Goal: Task Accomplishment & Management: Manage account settings

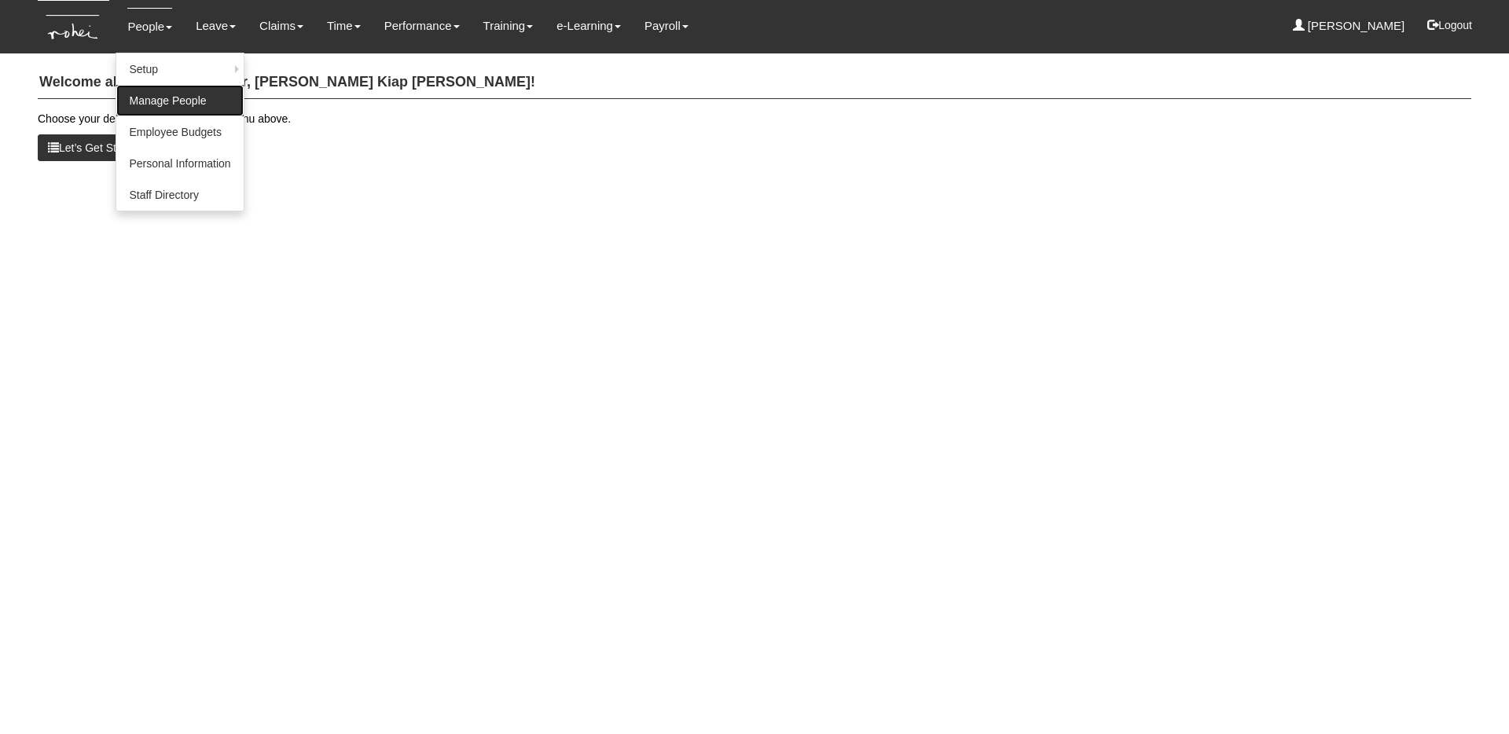
click at [158, 99] on link "Manage People" at bounding box center [179, 100] width 127 height 31
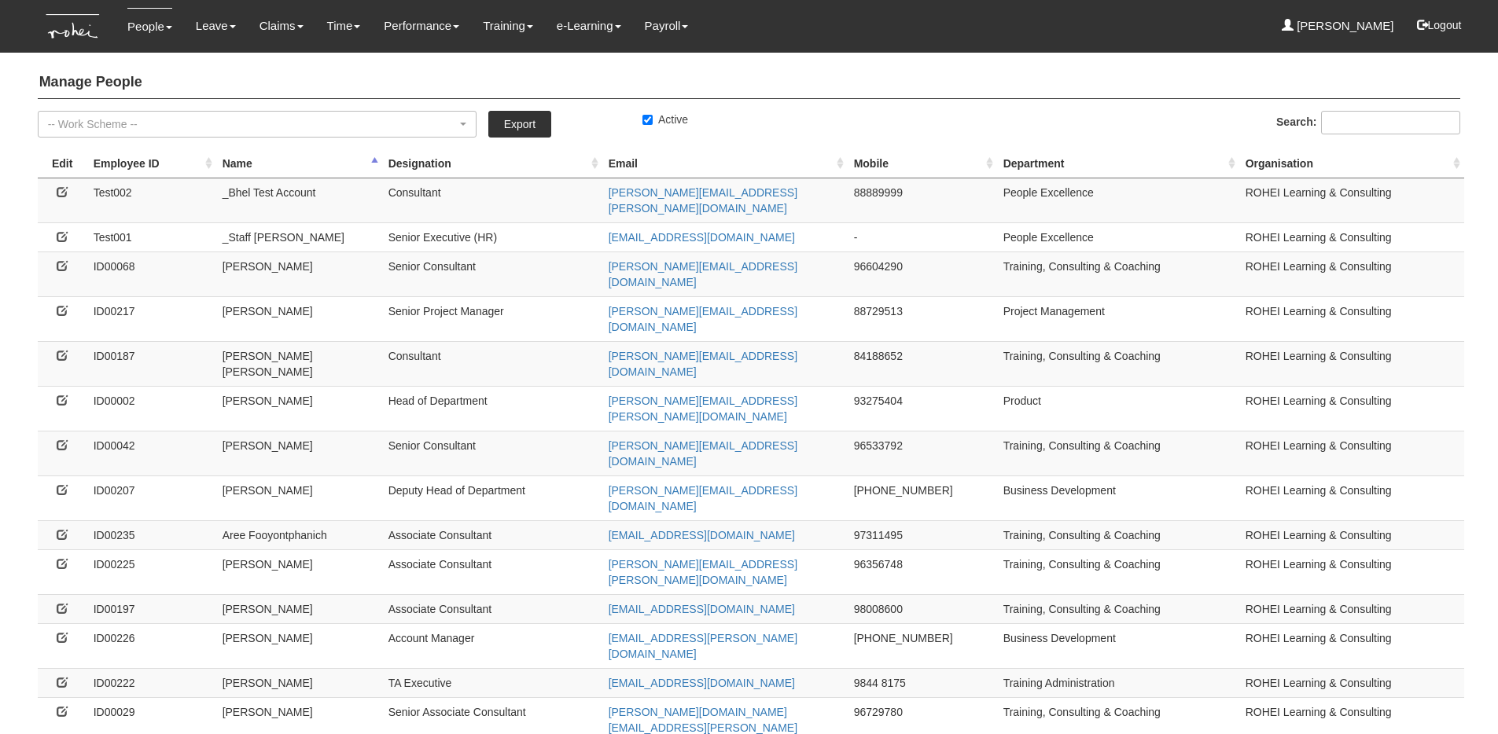
select select "50"
click at [60, 260] on icon at bounding box center [62, 265] width 11 height 11
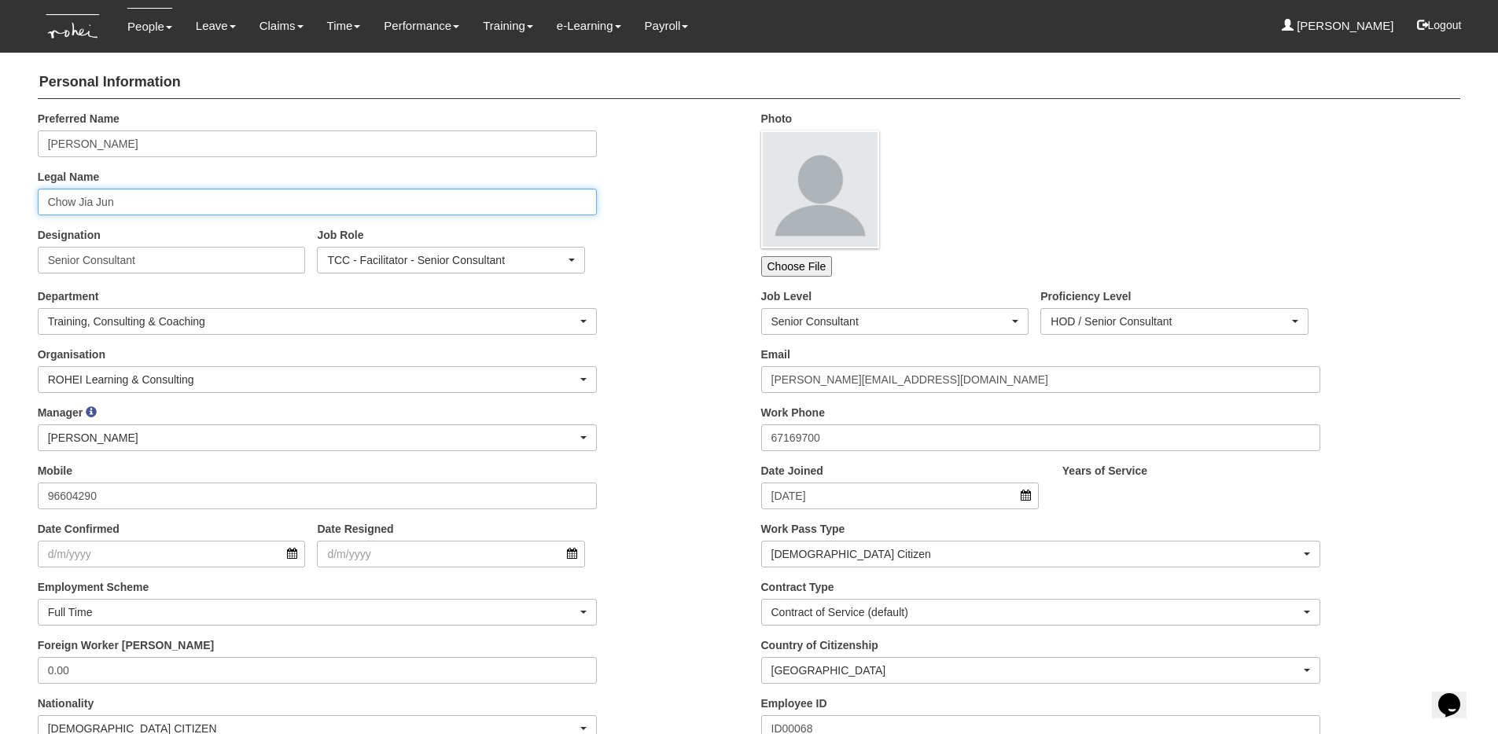
click at [53, 194] on input "Chow Jia Jun" at bounding box center [318, 202] width 560 height 27
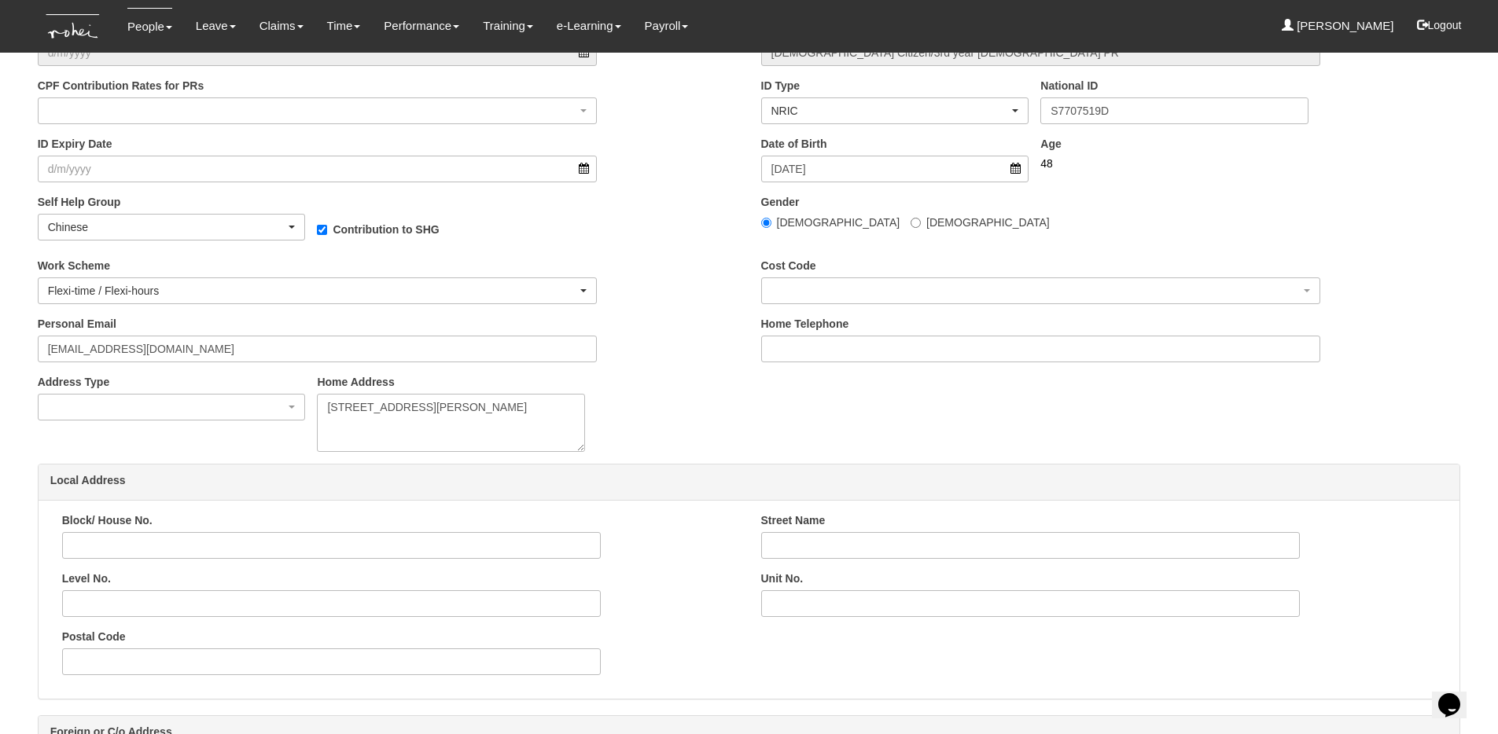
scroll to position [2297, 0]
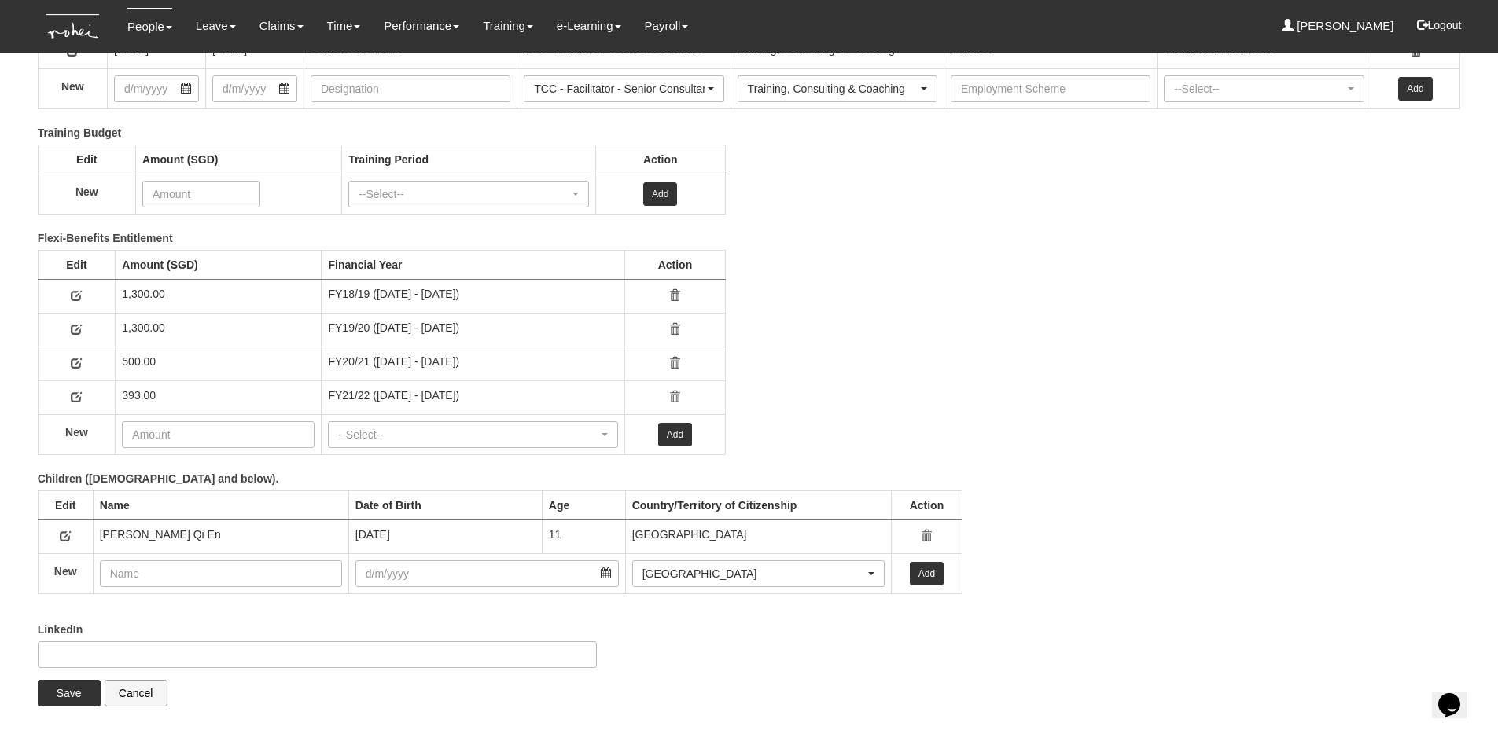
type input "[PERSON_NAME]"
click at [72, 697] on input "Save" at bounding box center [69, 693] width 63 height 27
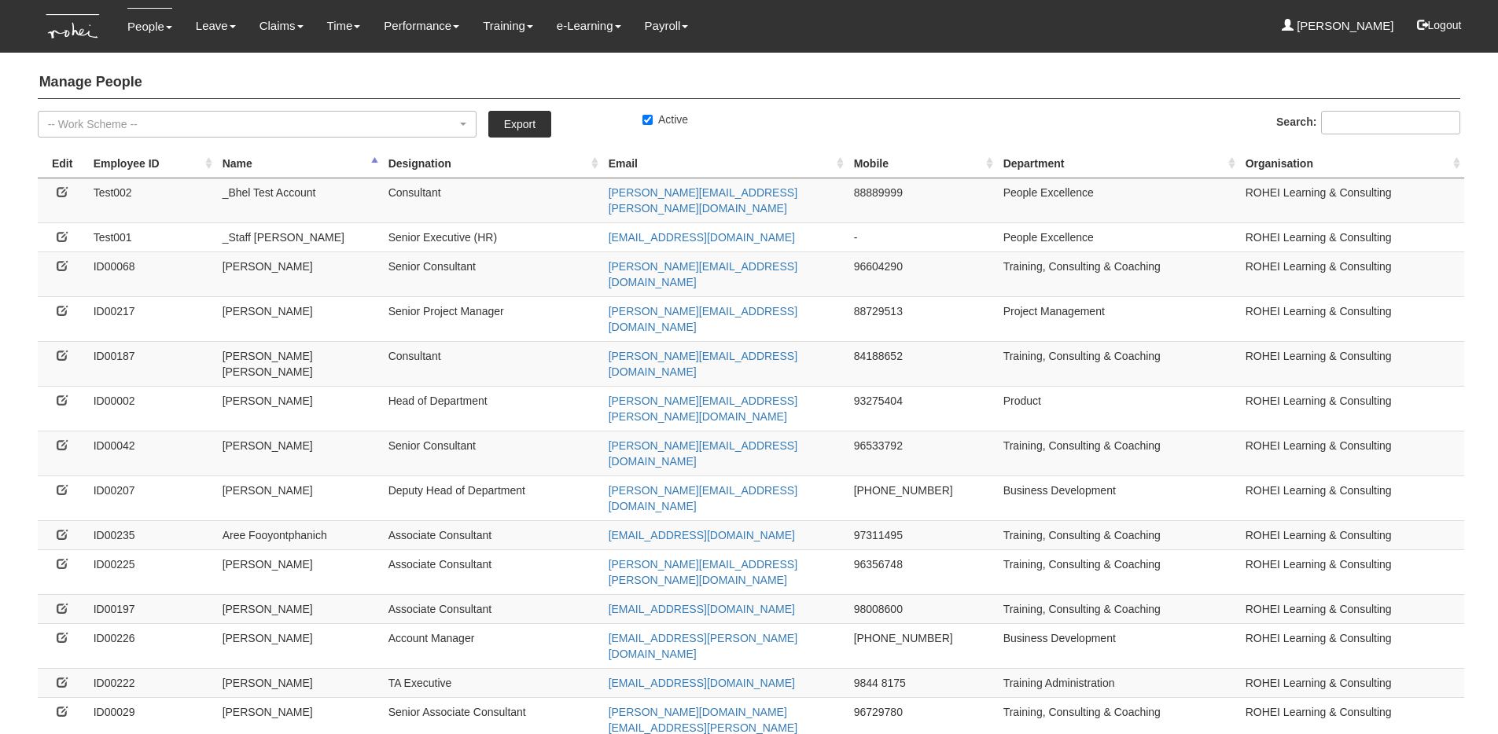
select select "50"
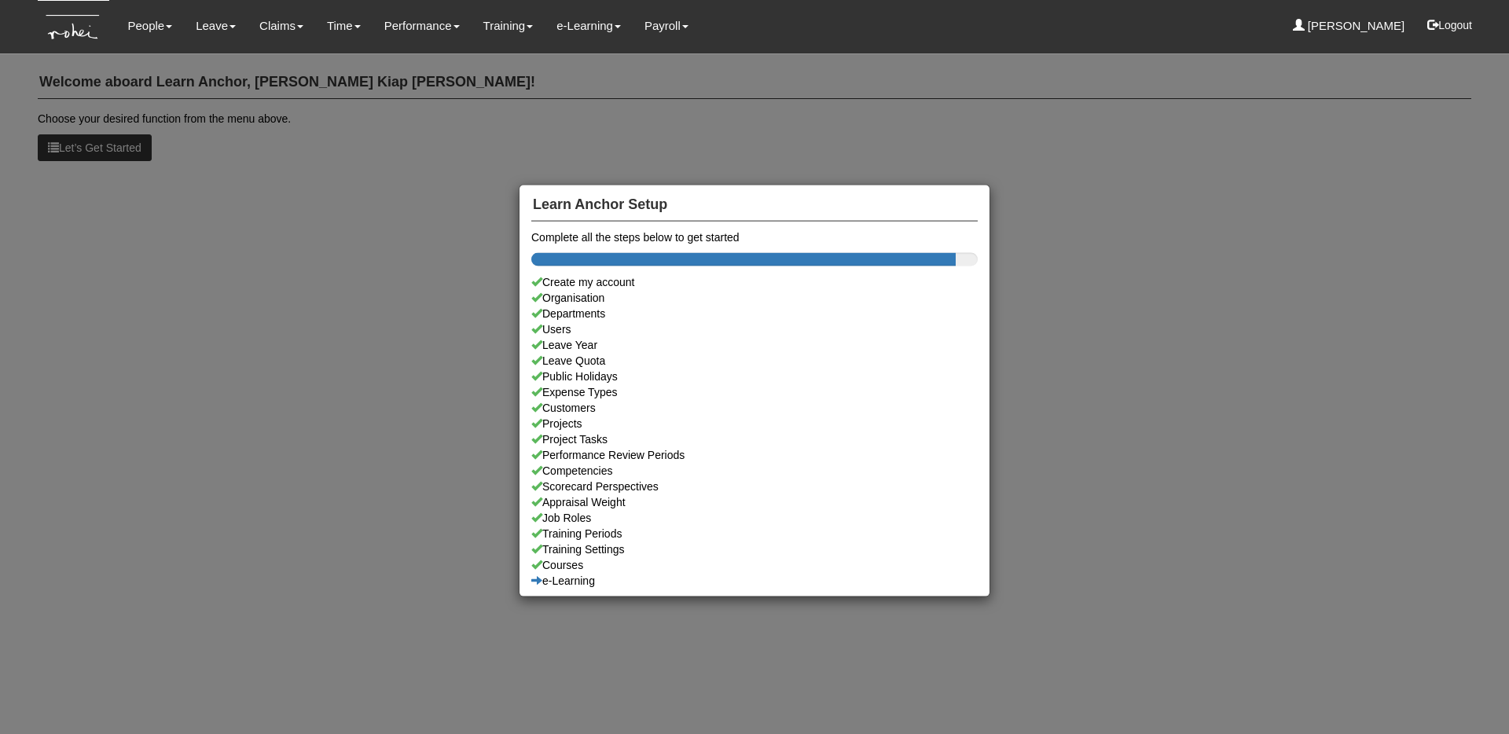
click at [159, 36] on div "Learn Anchor Setup Complete all the steps below to get started Create my accoun…" at bounding box center [754, 367] width 1509 height 734
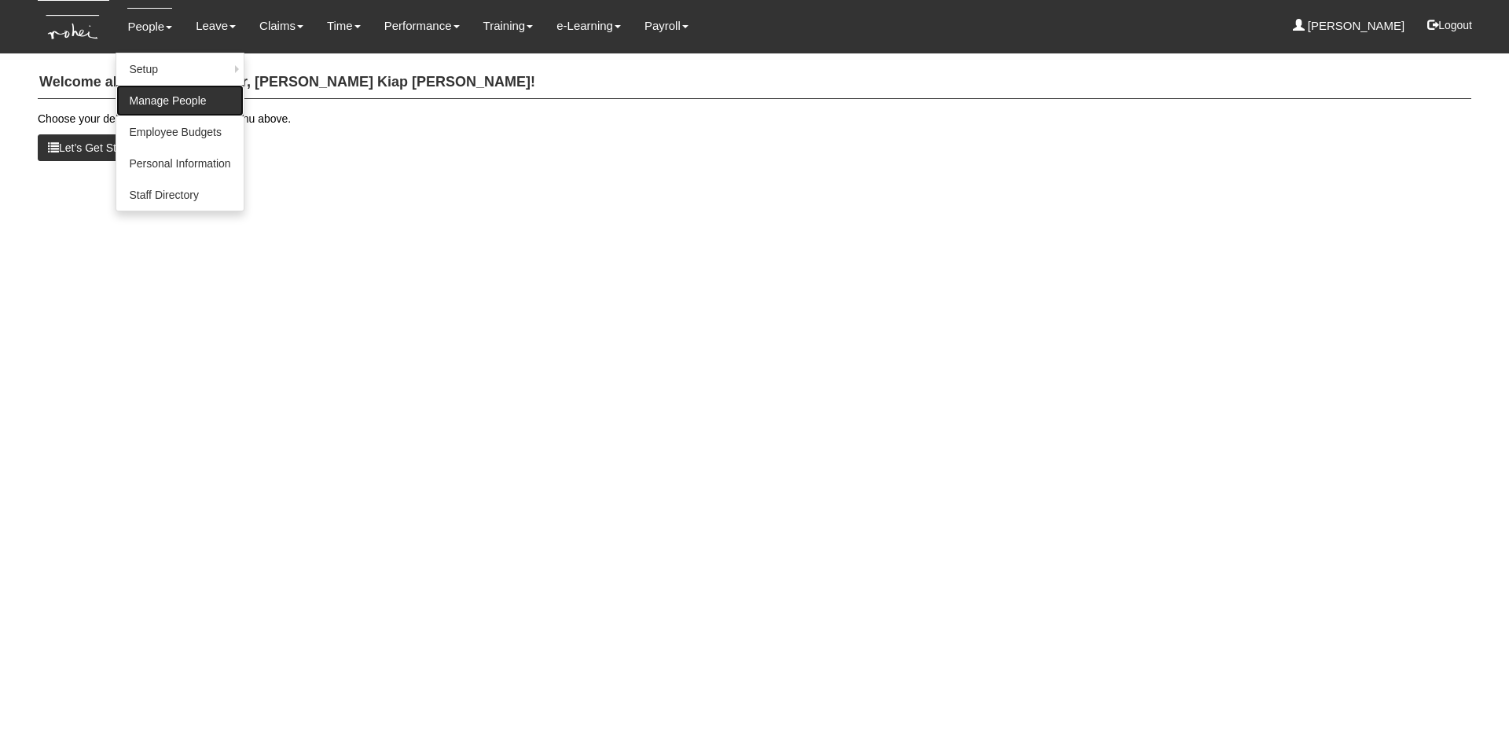
click at [169, 95] on link "Manage People" at bounding box center [179, 100] width 127 height 31
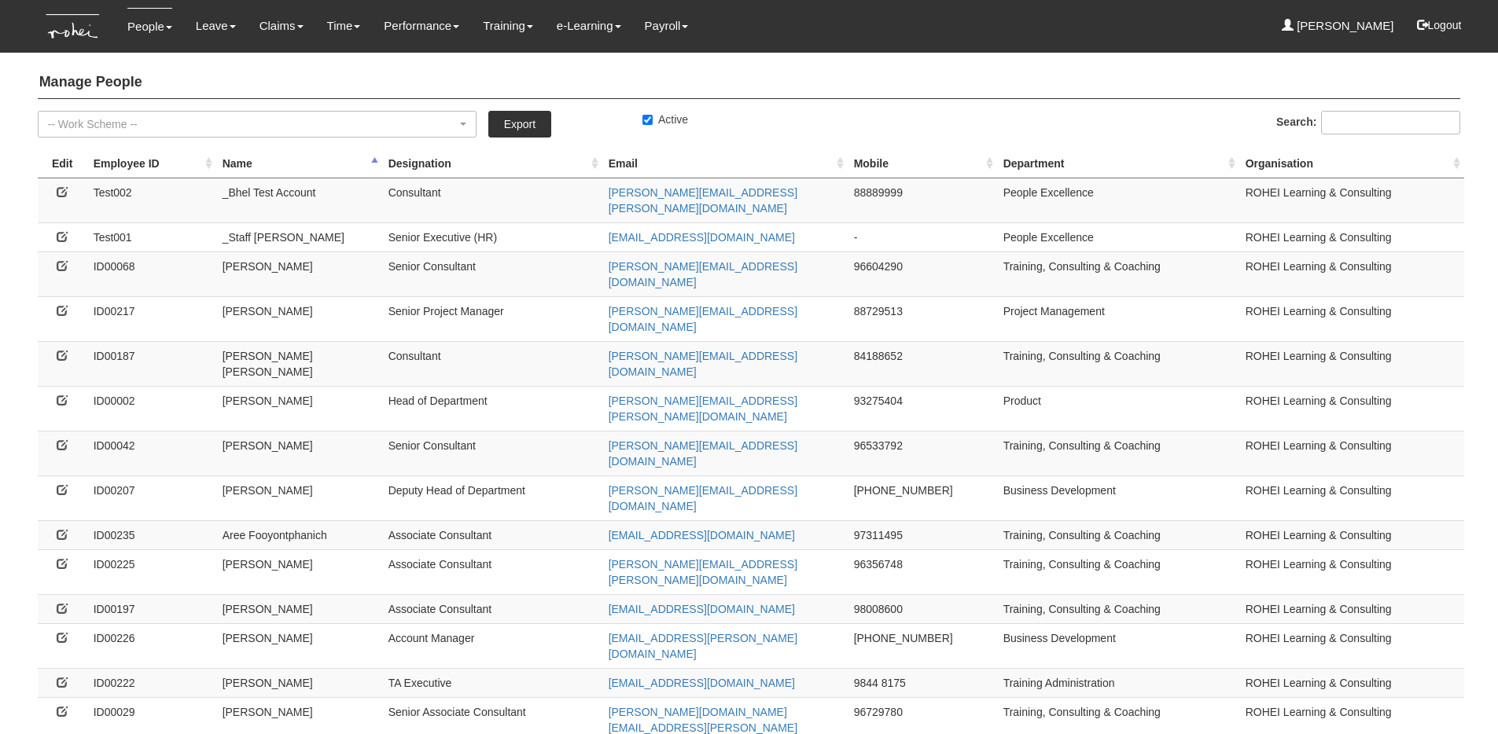
select select "50"
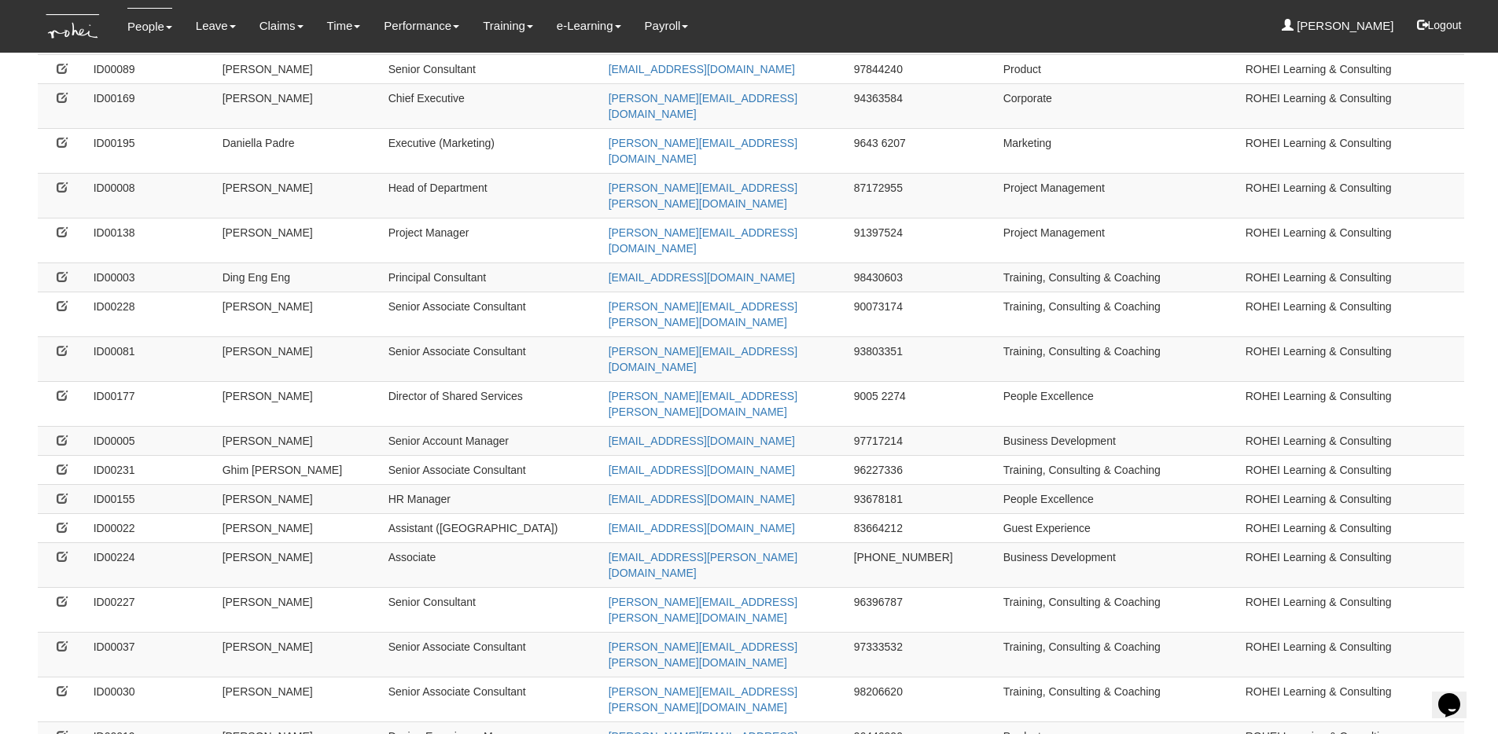
scroll to position [749, 0]
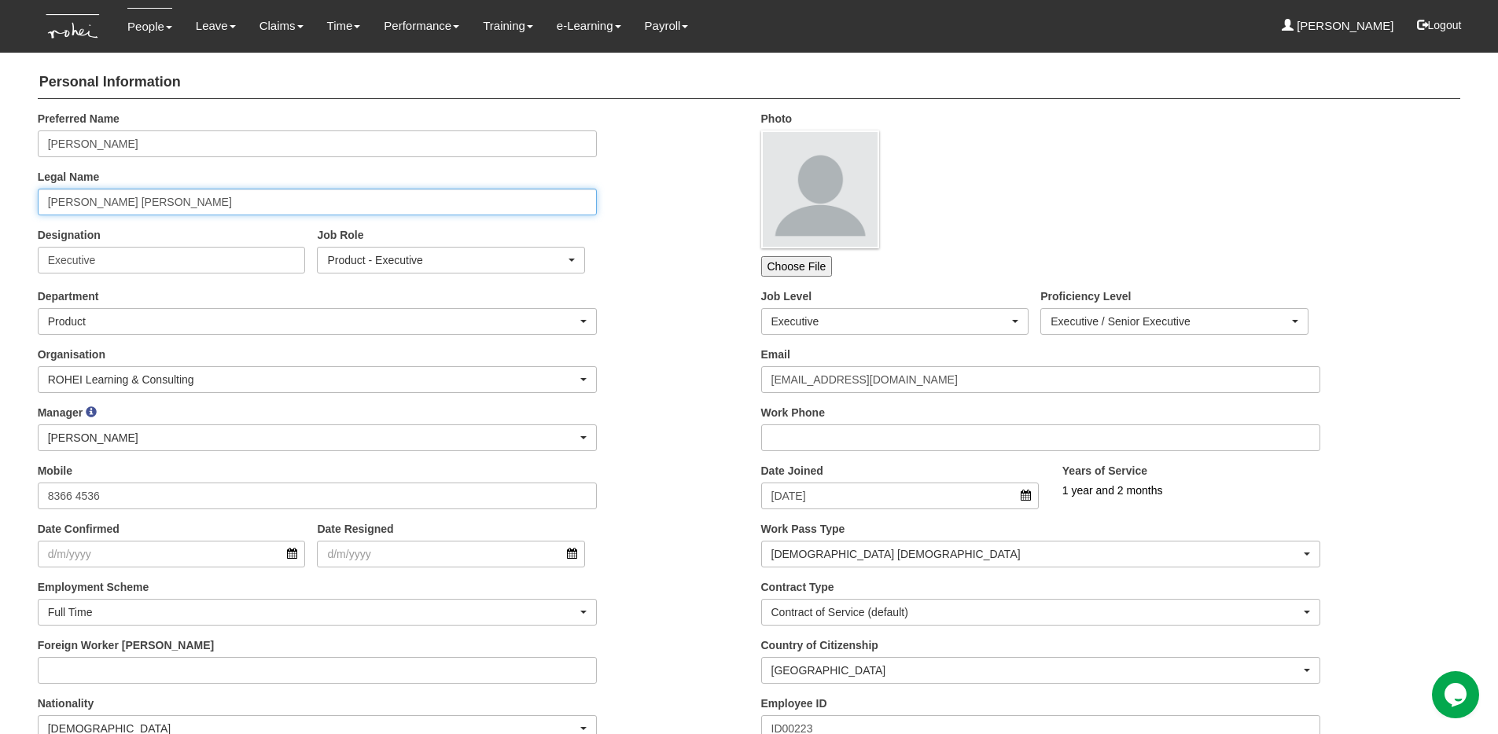
click at [263, 204] on input "Lucenara Maria Louisse Flores" at bounding box center [318, 202] width 560 height 27
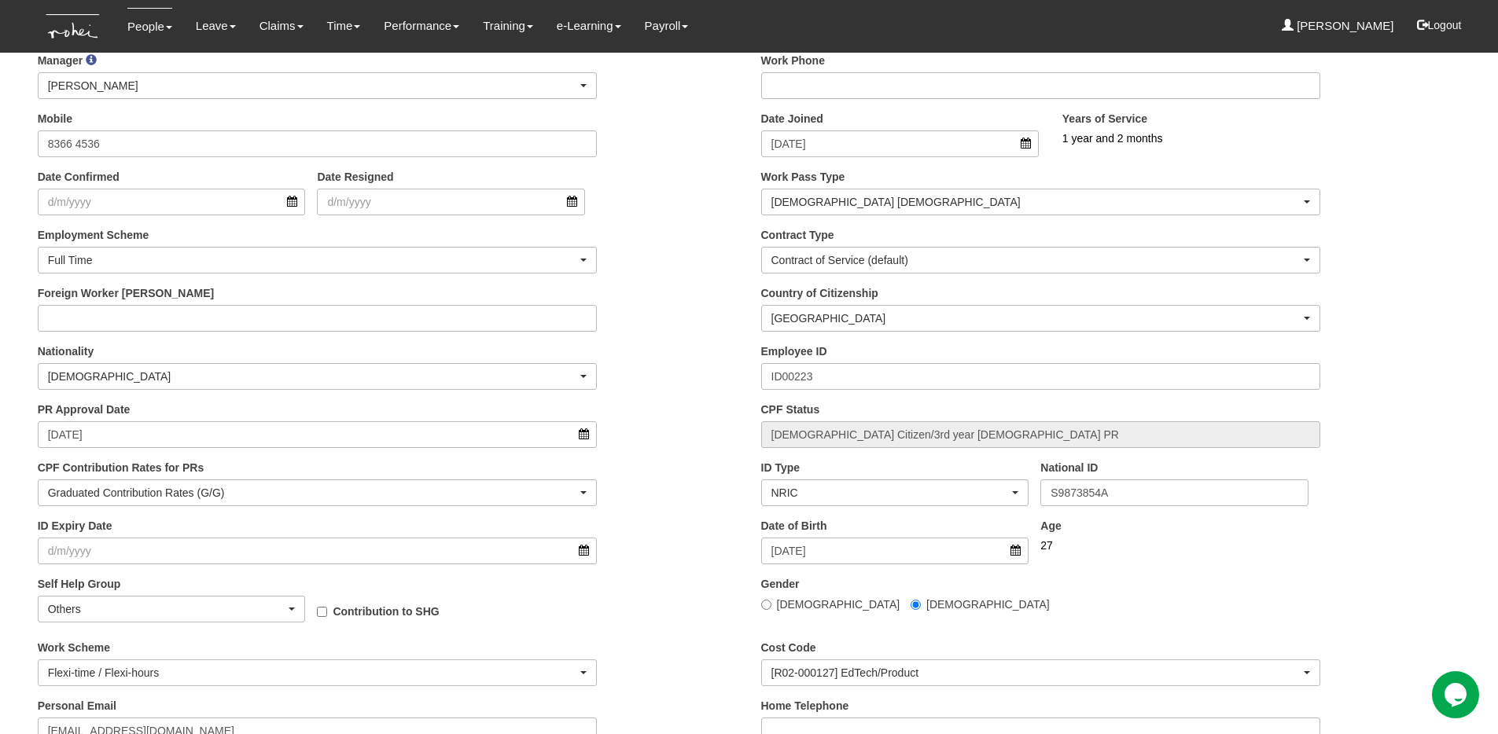
scroll to position [391, 0]
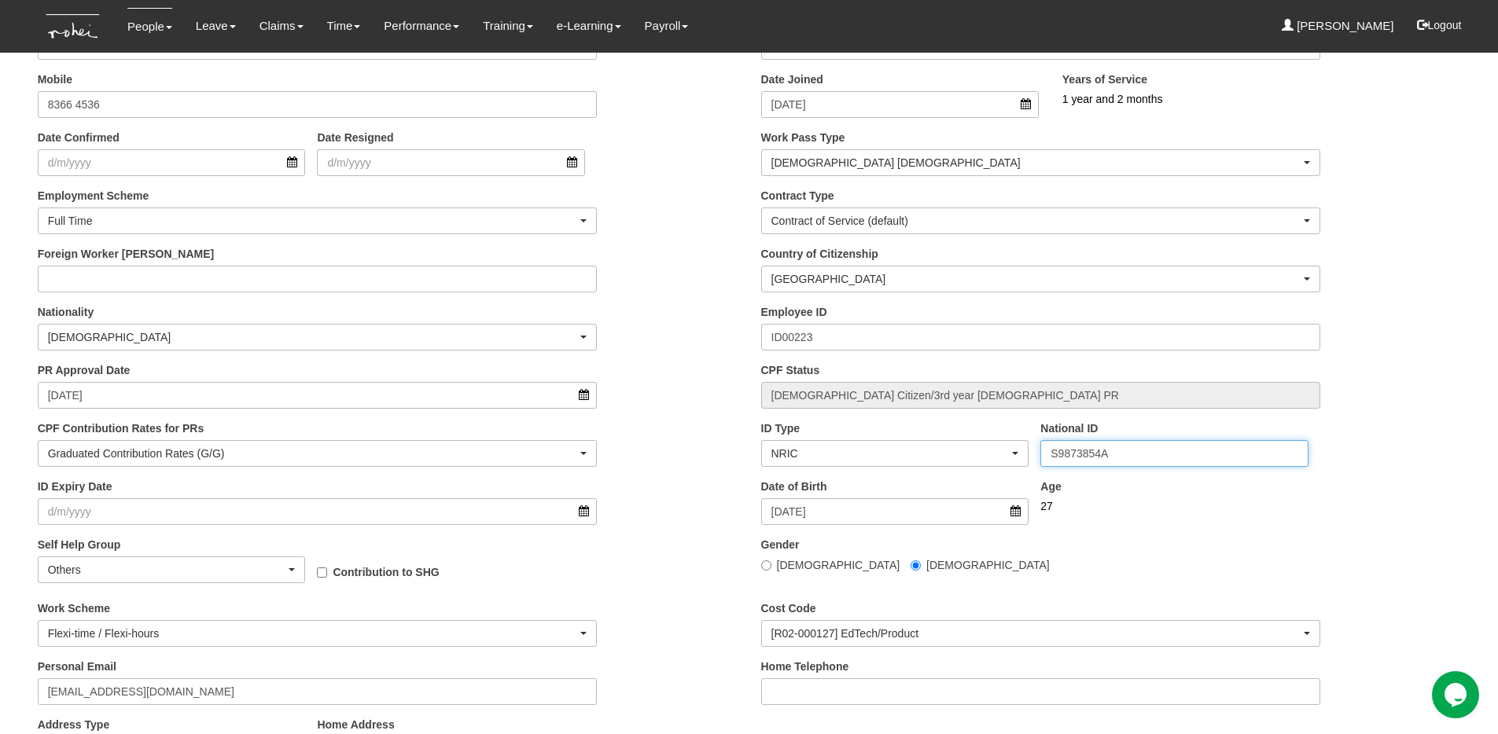
click at [1086, 451] on input "S9873854A" at bounding box center [1174, 453] width 268 height 27
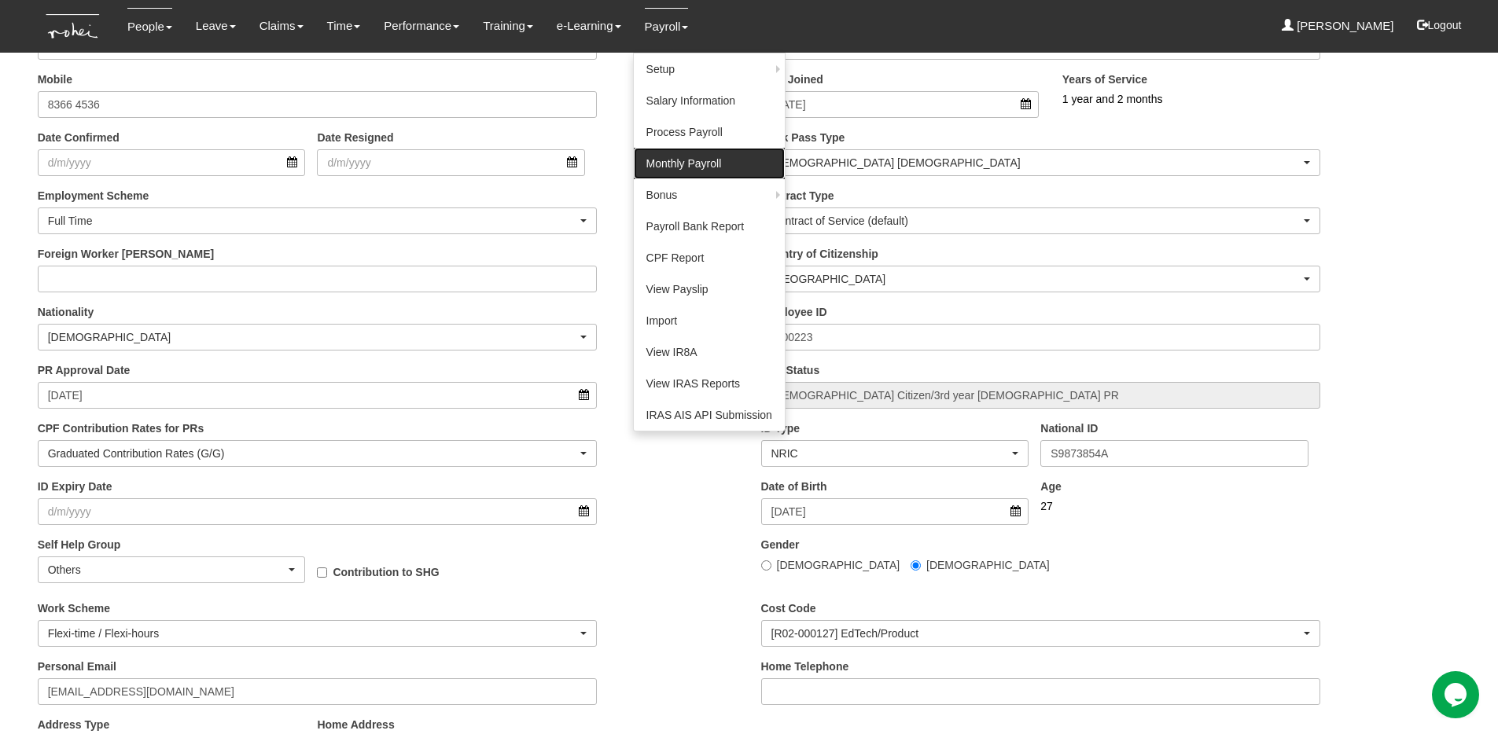
click at [667, 161] on link "Monthly Payroll" at bounding box center [709, 163] width 151 height 31
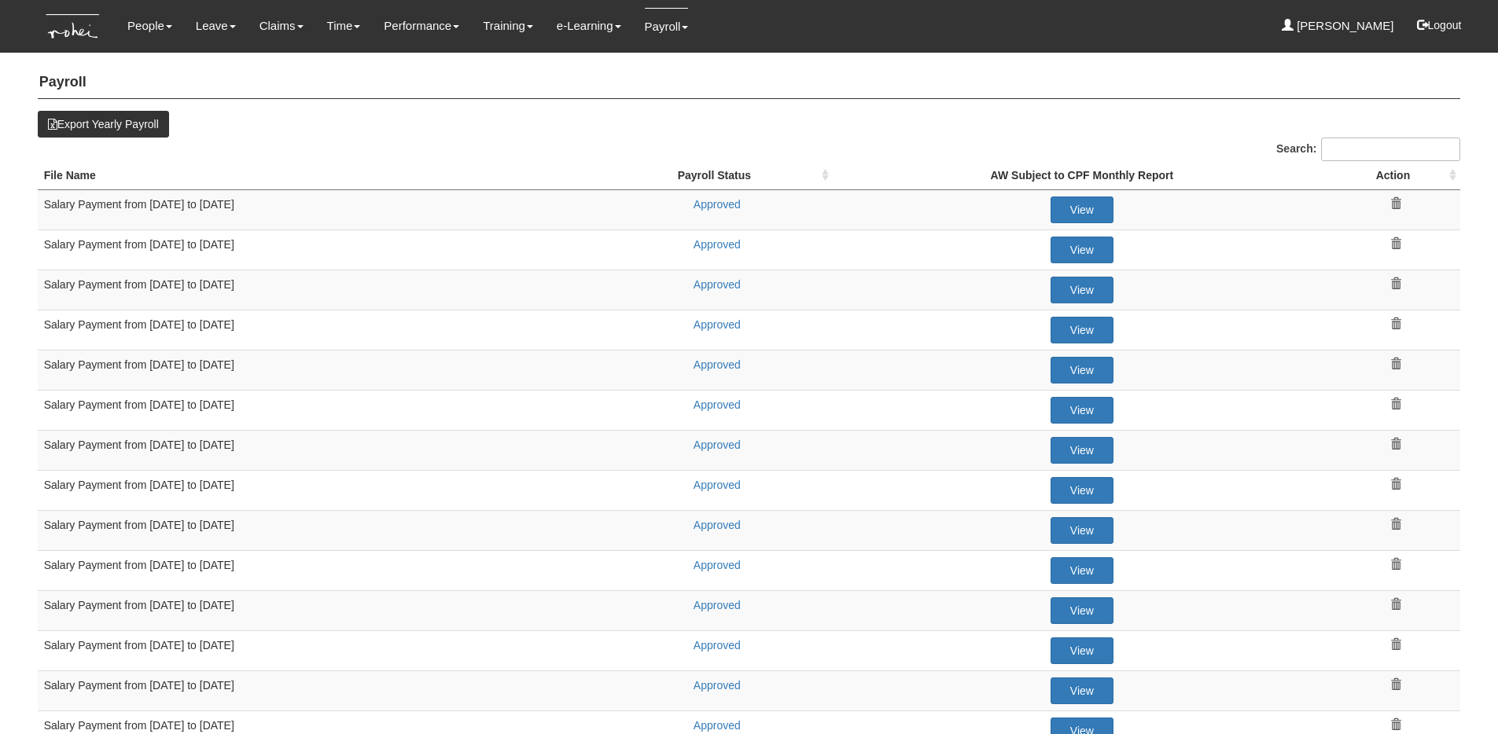
select select "50"
click at [724, 366] on link "Approved" at bounding box center [716, 364] width 47 height 13
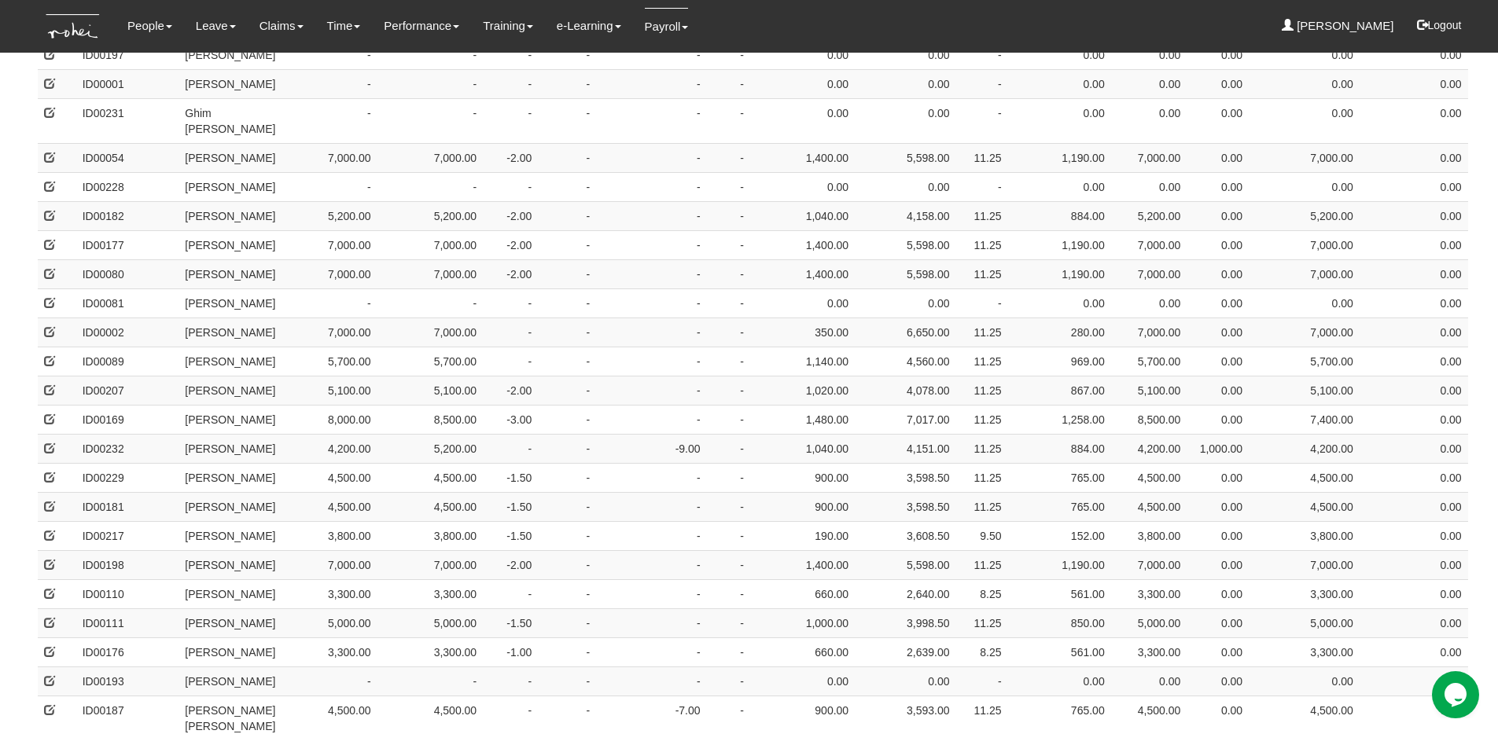
scroll to position [1065, 0]
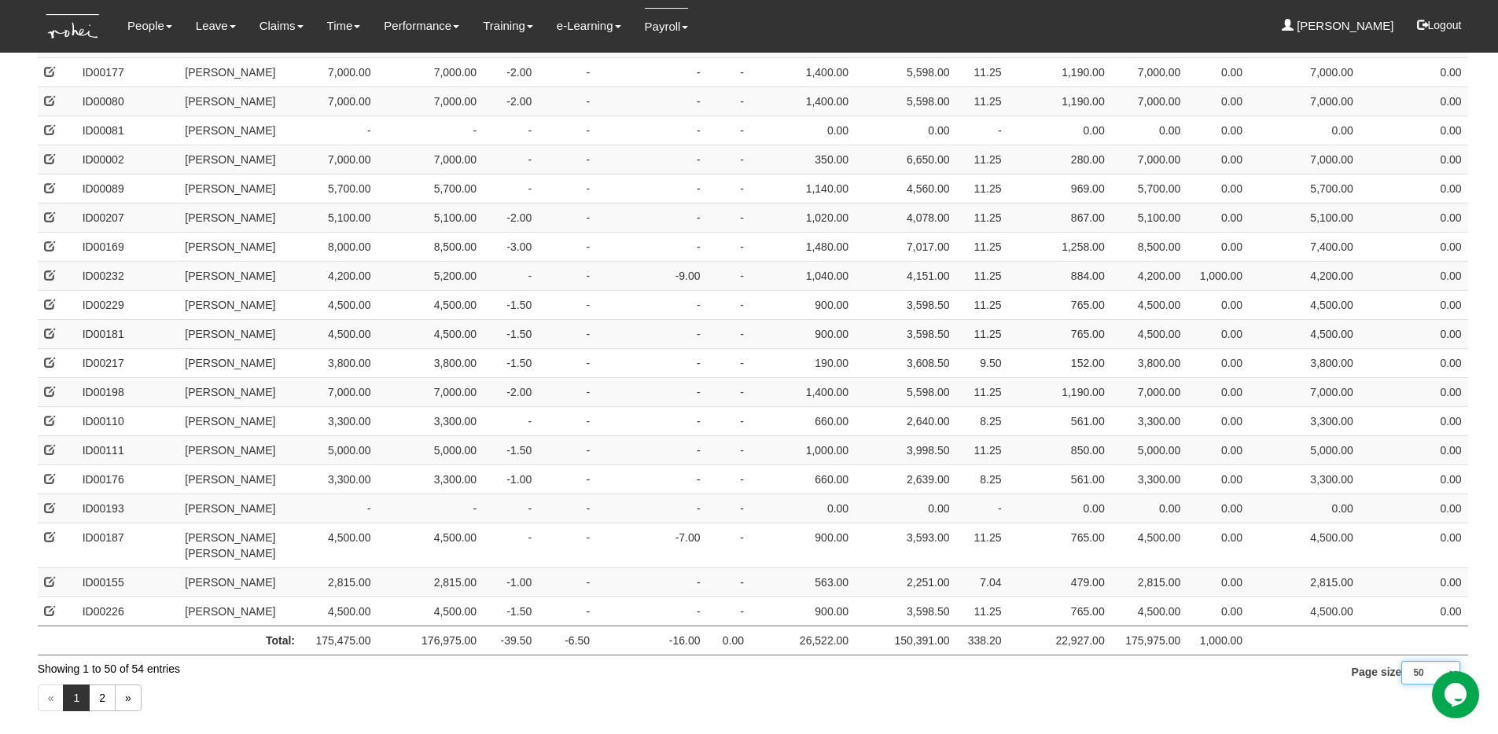
click at [1425, 661] on select "10 25 50 100" at bounding box center [1430, 673] width 59 height 24
select select "100"
click at [1401, 685] on select "10 25 50 100" at bounding box center [1430, 673] width 59 height 24
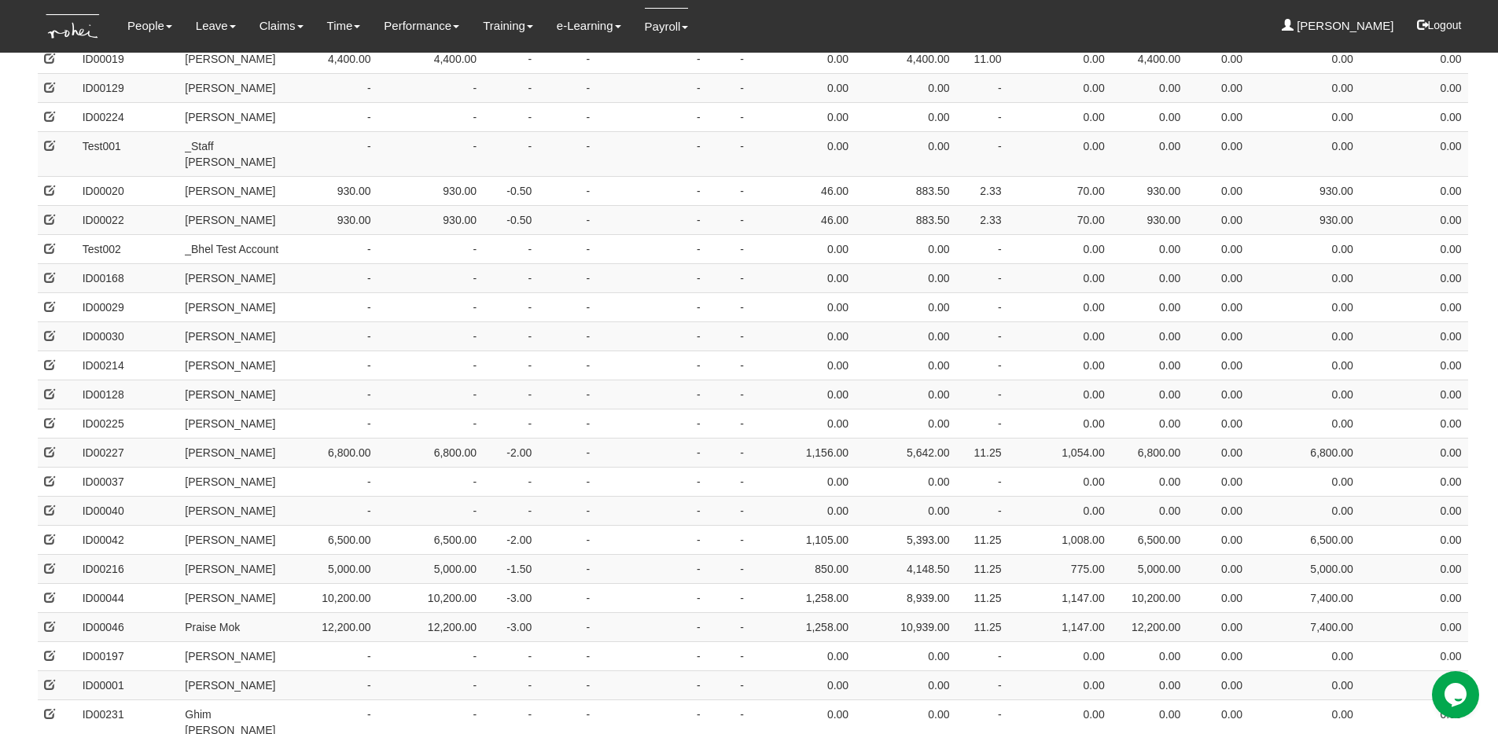
scroll to position [0, 0]
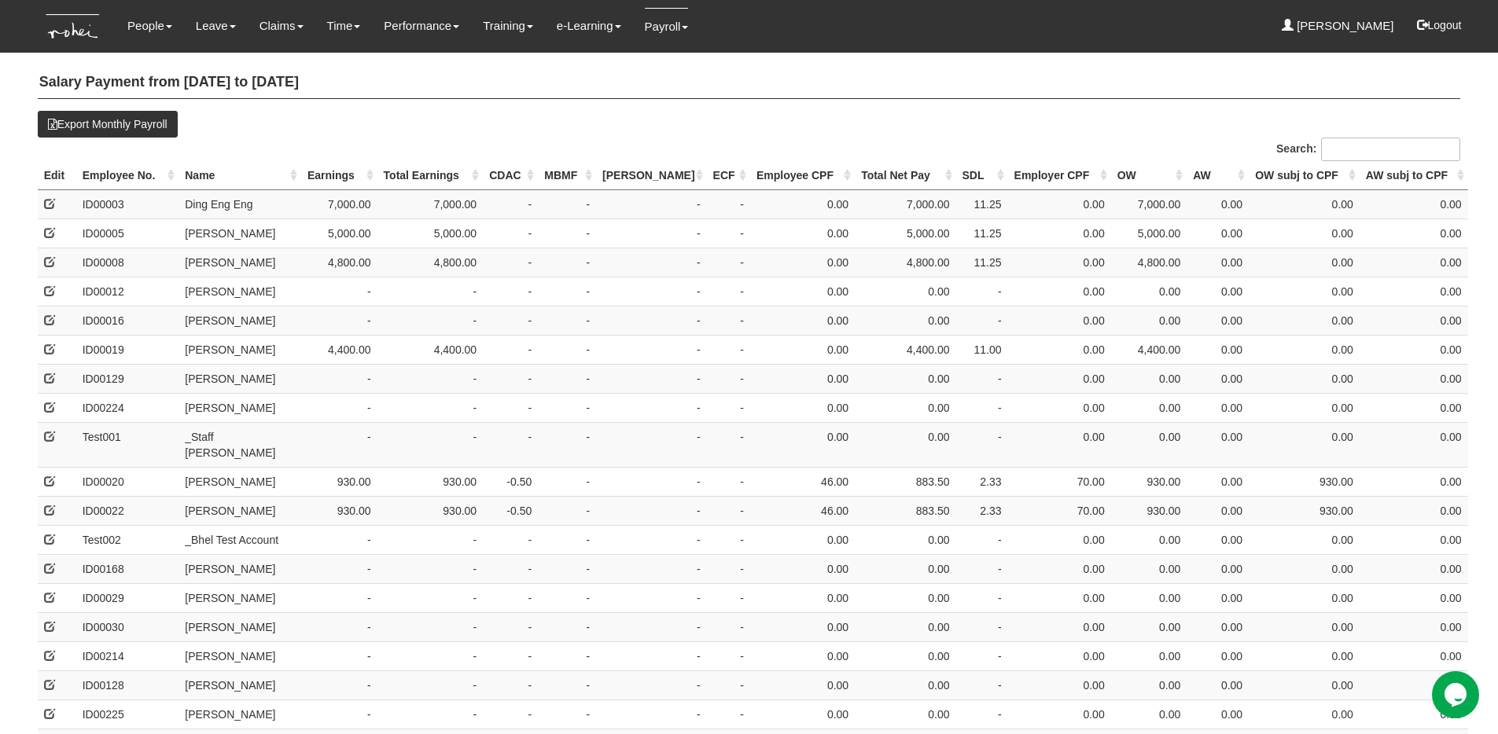
click at [206, 166] on th "Name" at bounding box center [239, 175] width 123 height 29
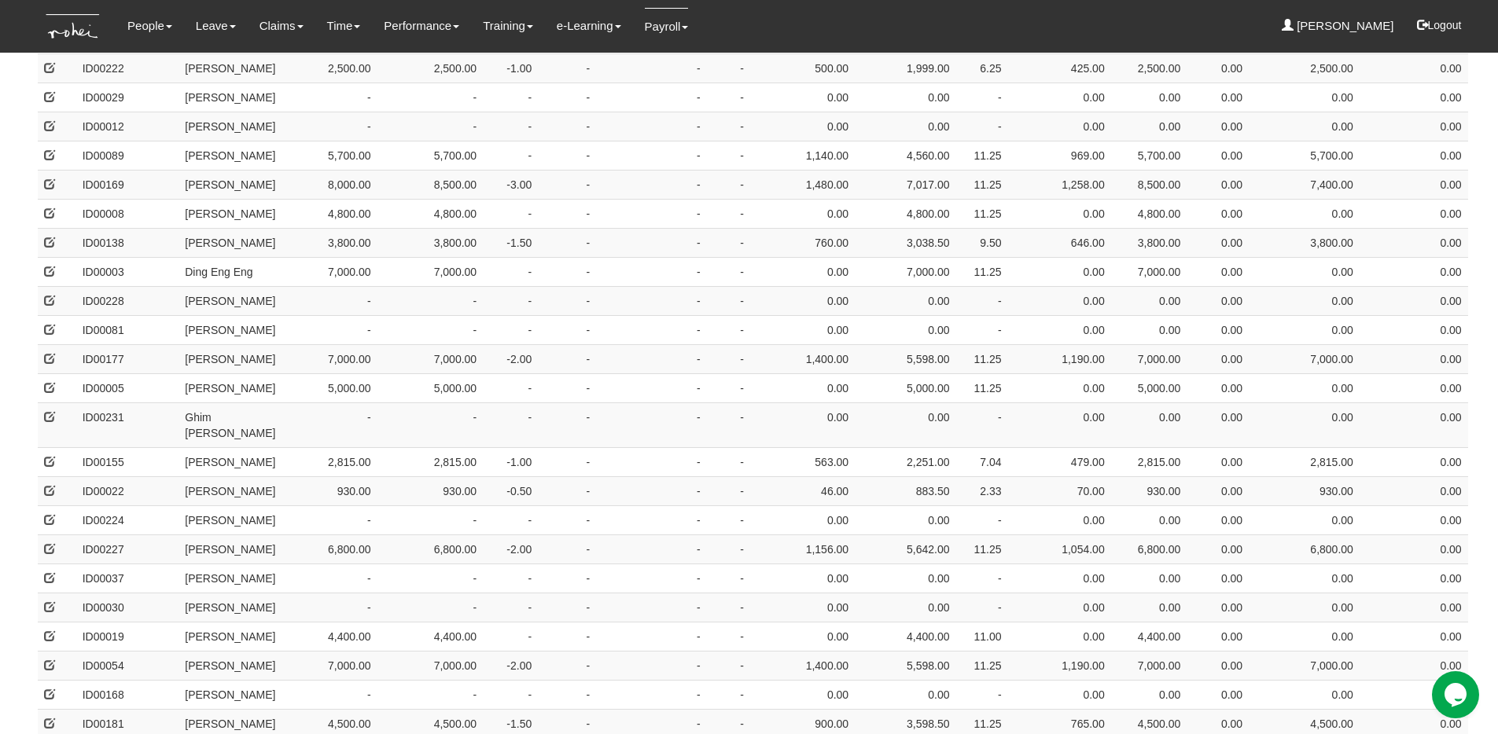
scroll to position [464, 0]
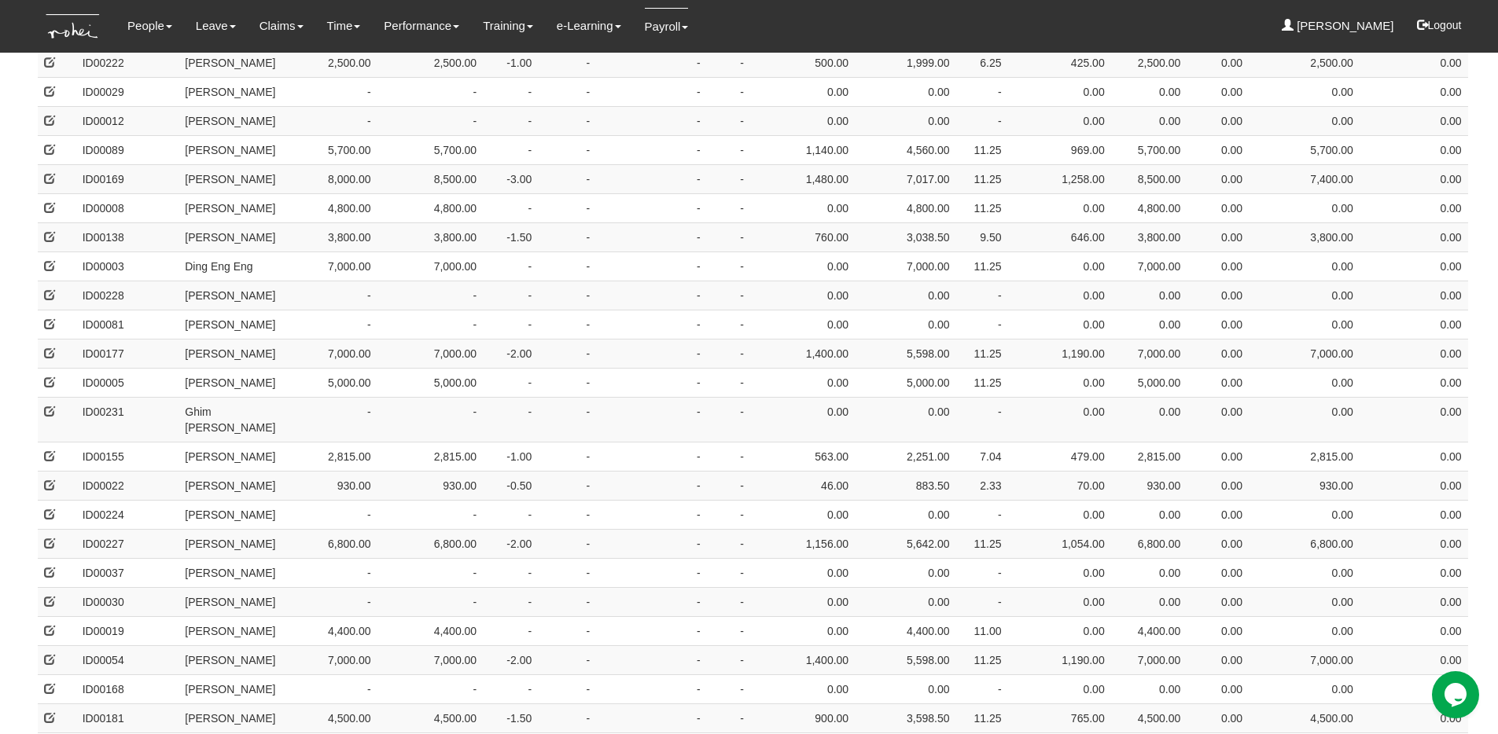
click at [391, 442] on td "2,815.00" at bounding box center [430, 456] width 106 height 29
click at [377, 397] on td "-" at bounding box center [339, 419] width 76 height 45
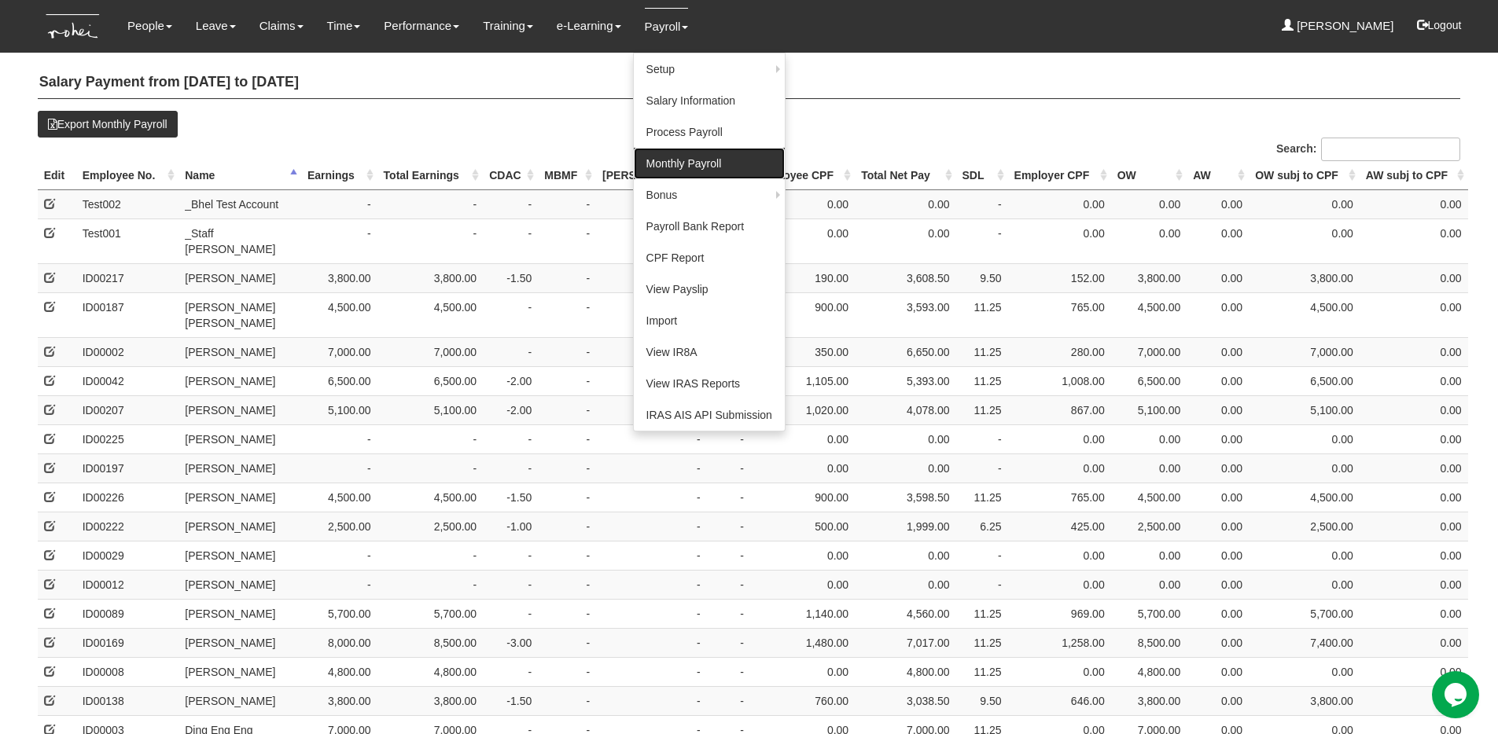
click at [680, 161] on link "Monthly Payroll" at bounding box center [709, 163] width 151 height 31
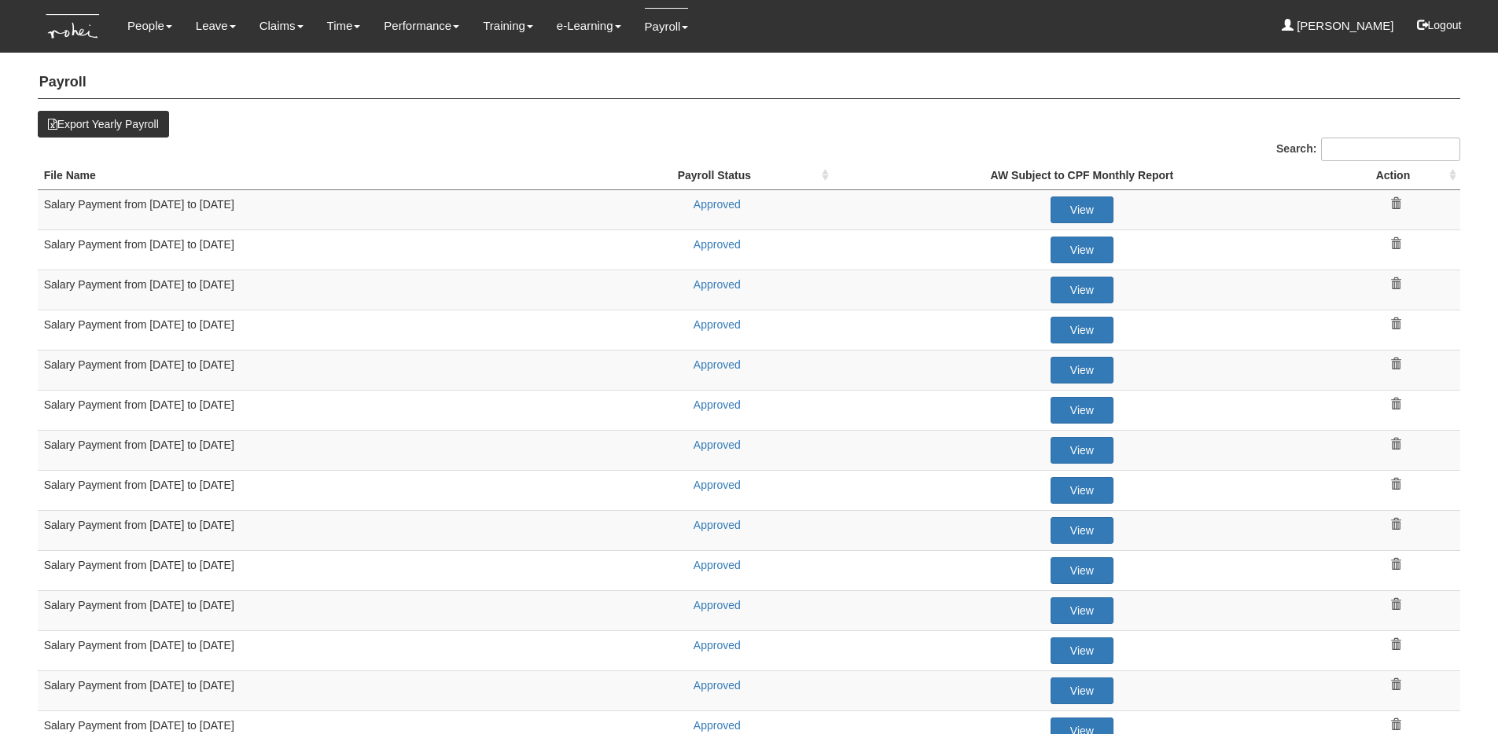
select select "50"
click at [715, 407] on link "Approved" at bounding box center [716, 405] width 47 height 13
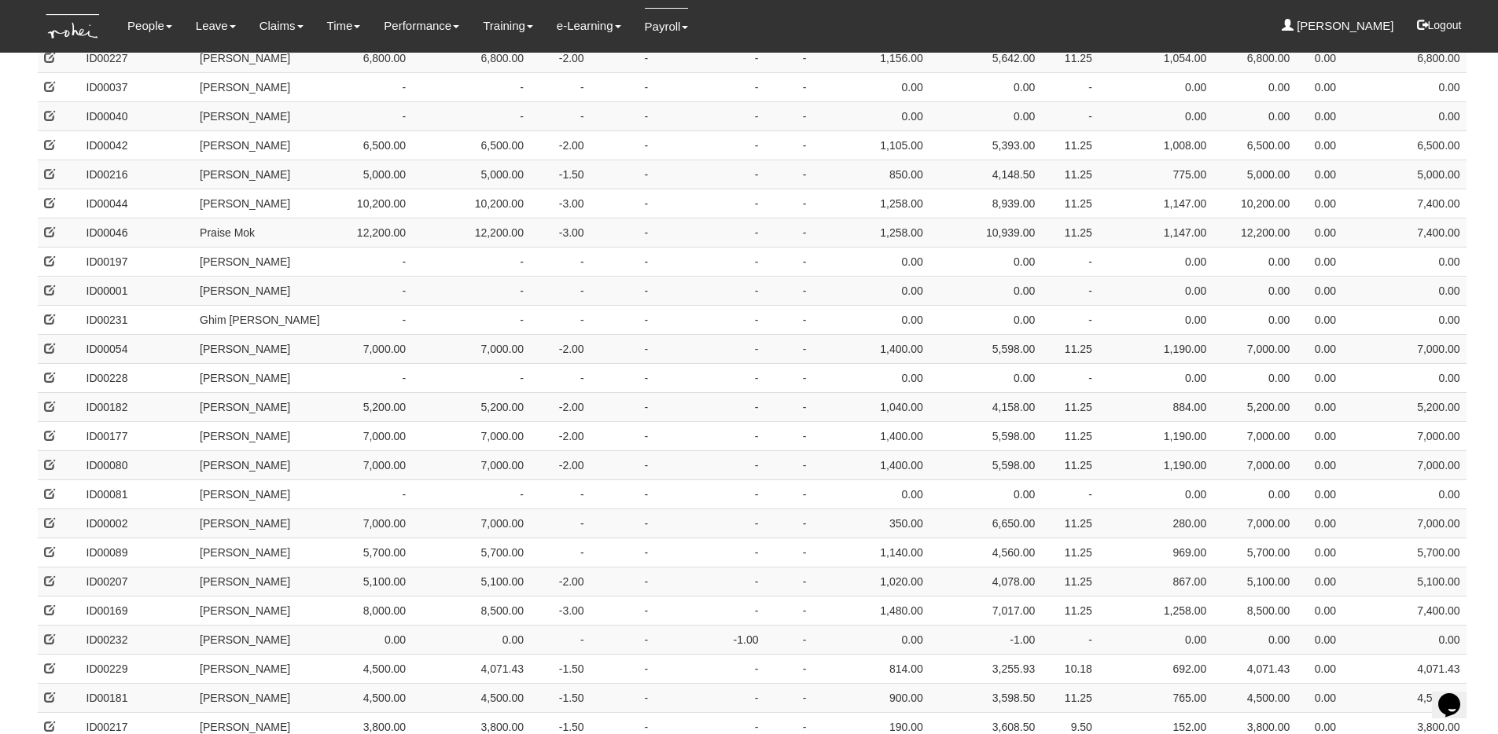
scroll to position [1065, 0]
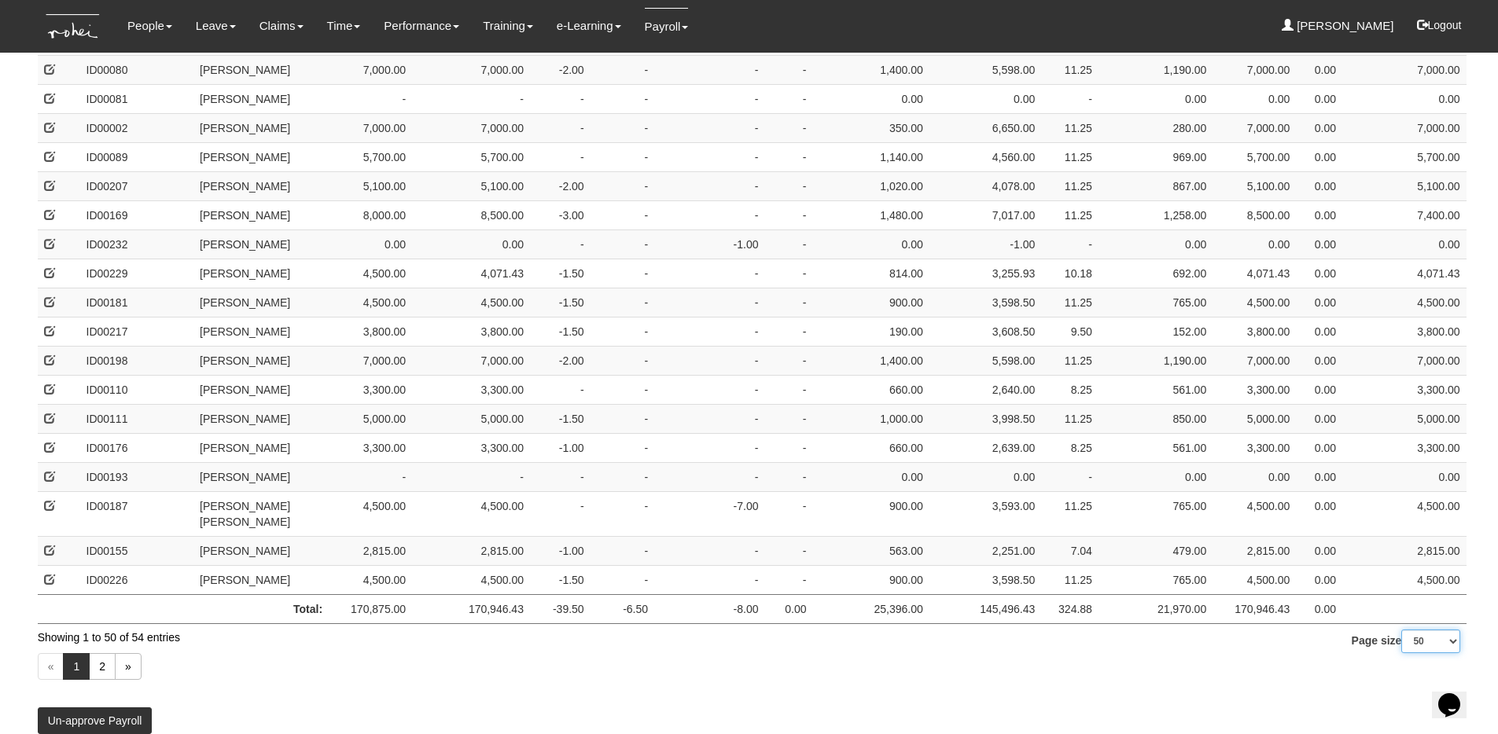
click at [1426, 635] on select "10 25 50 100" at bounding box center [1430, 642] width 59 height 24
select select "100"
click at [1401, 653] on select "10 25 50 100" at bounding box center [1430, 642] width 59 height 24
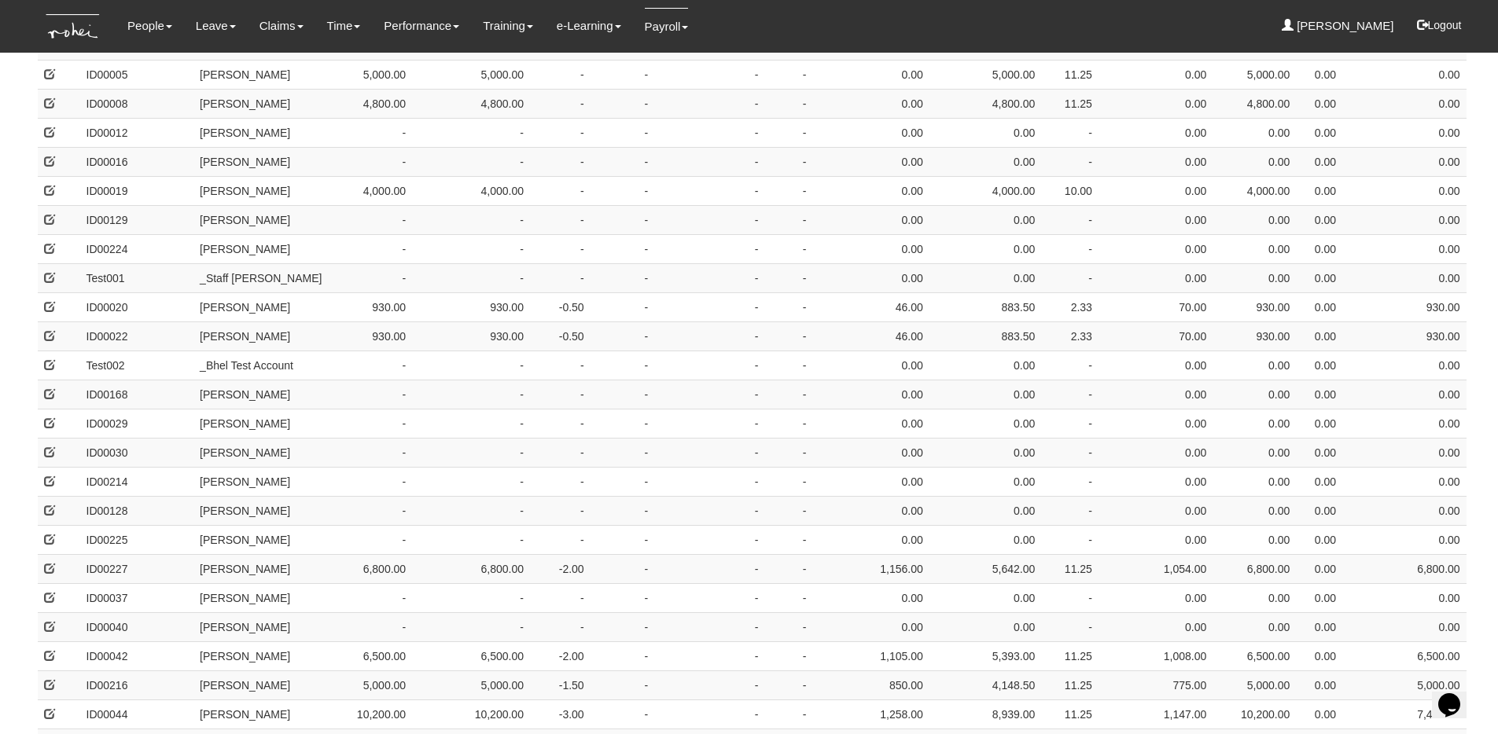
scroll to position [0, 0]
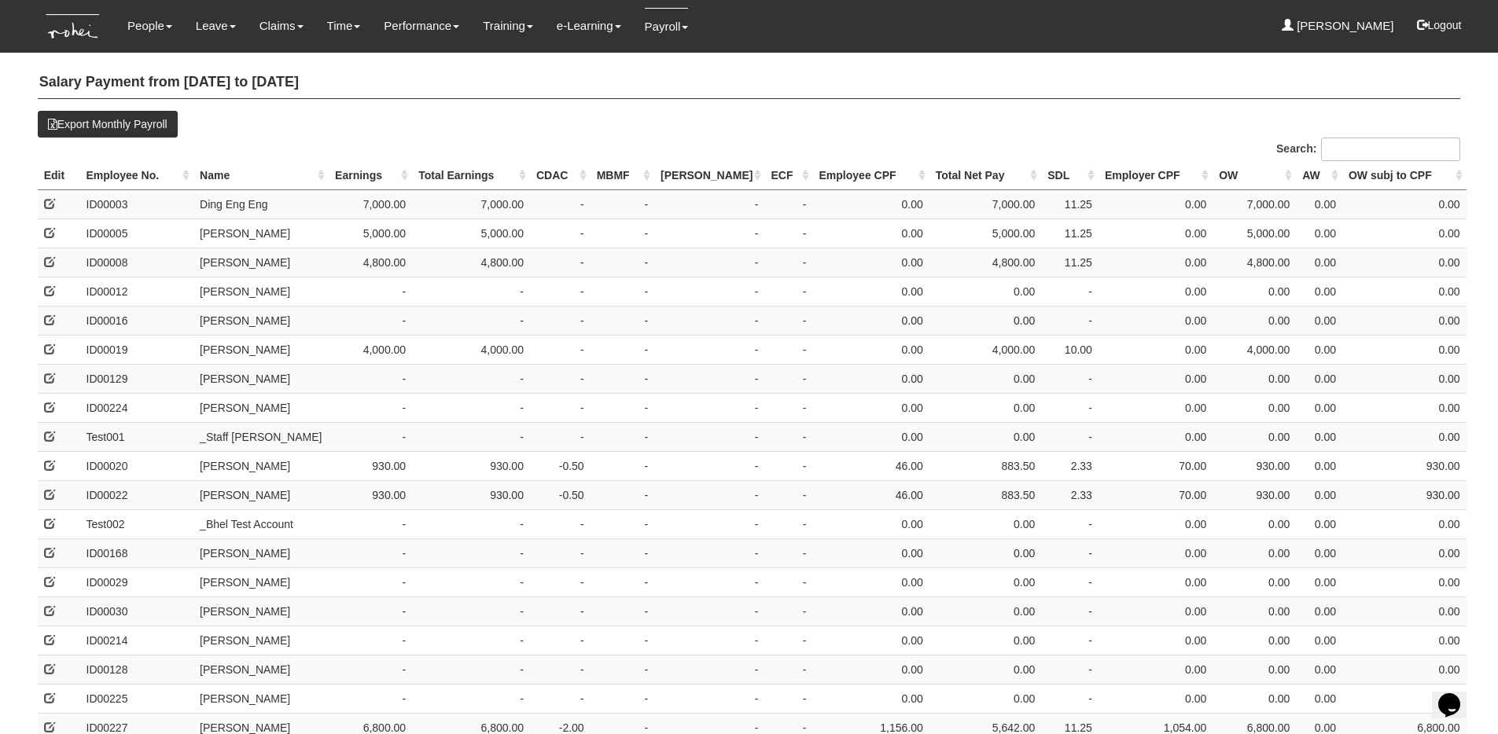
click at [231, 175] on th "Name" at bounding box center [260, 175] width 135 height 29
